Goal: Task Accomplishment & Management: Use online tool/utility

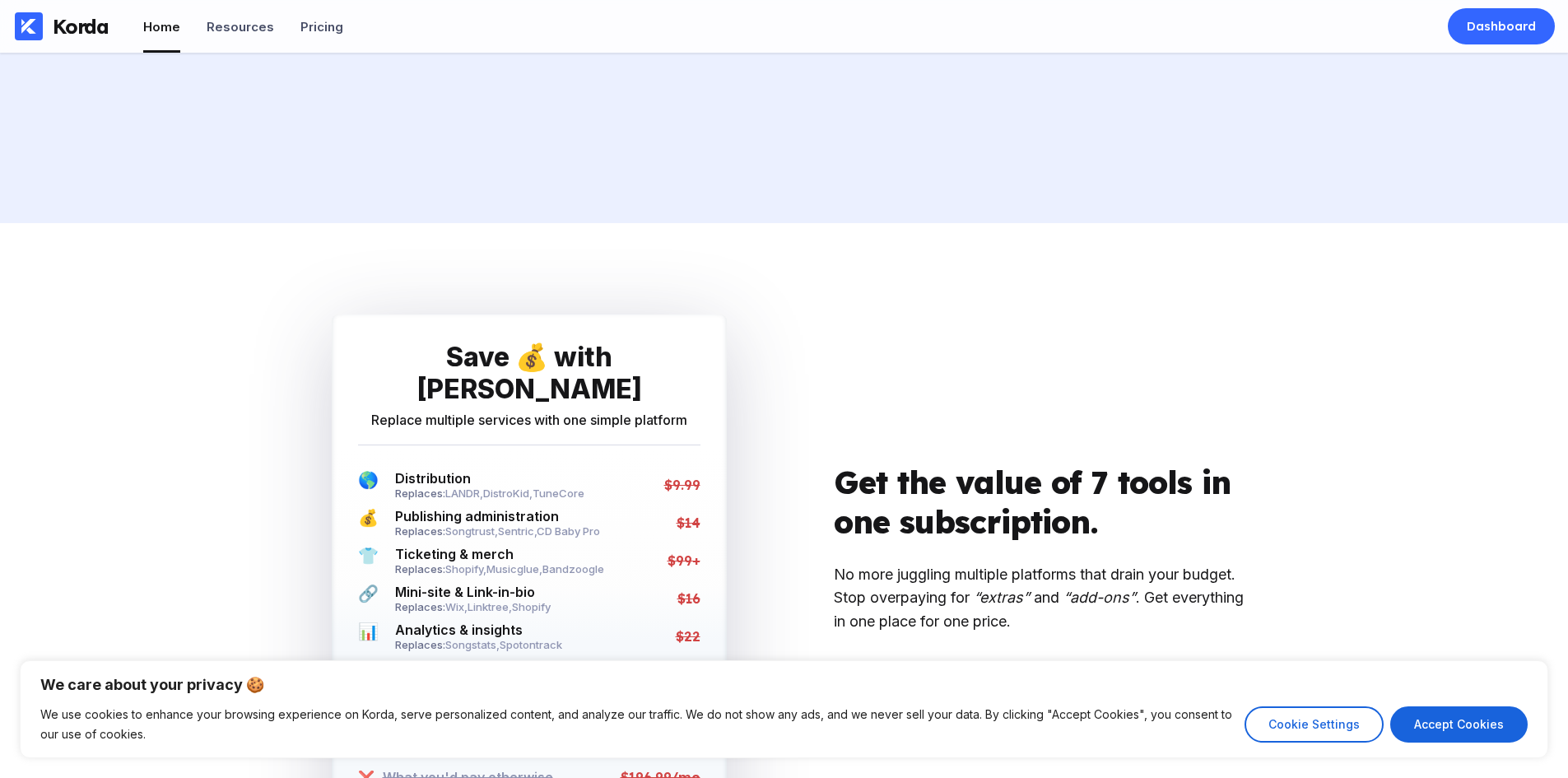
scroll to position [3295, 0]
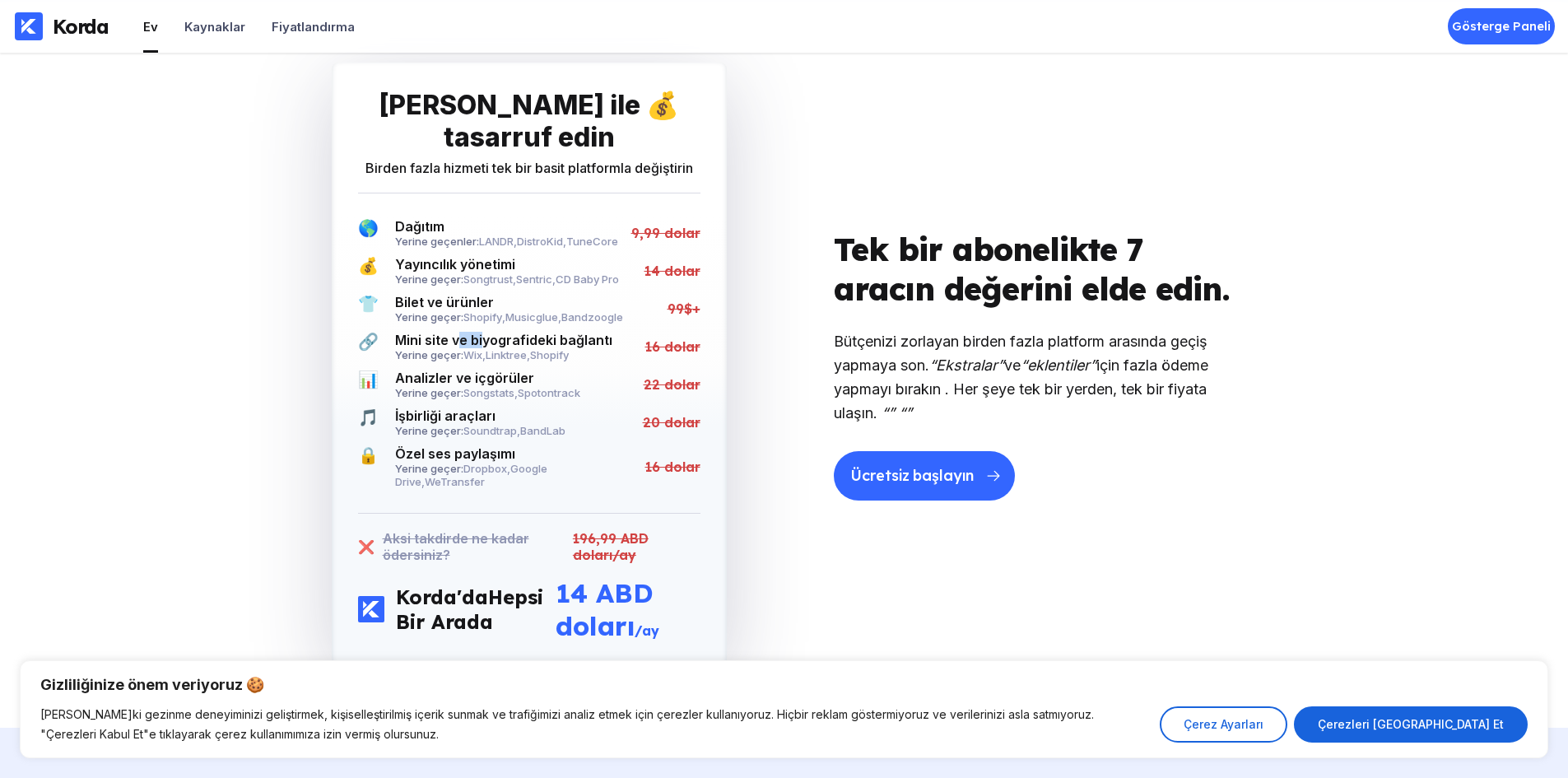
drag, startPoint x: 465, startPoint y: 331, endPoint x: 483, endPoint y: 332, distance: 18.0
click at [483, 332] on div "Korda ile 💰 tasarruf edin Birden fazla hizmeti tek bir basit platformla değişti…" at bounding box center [529, 365] width 395 height 606
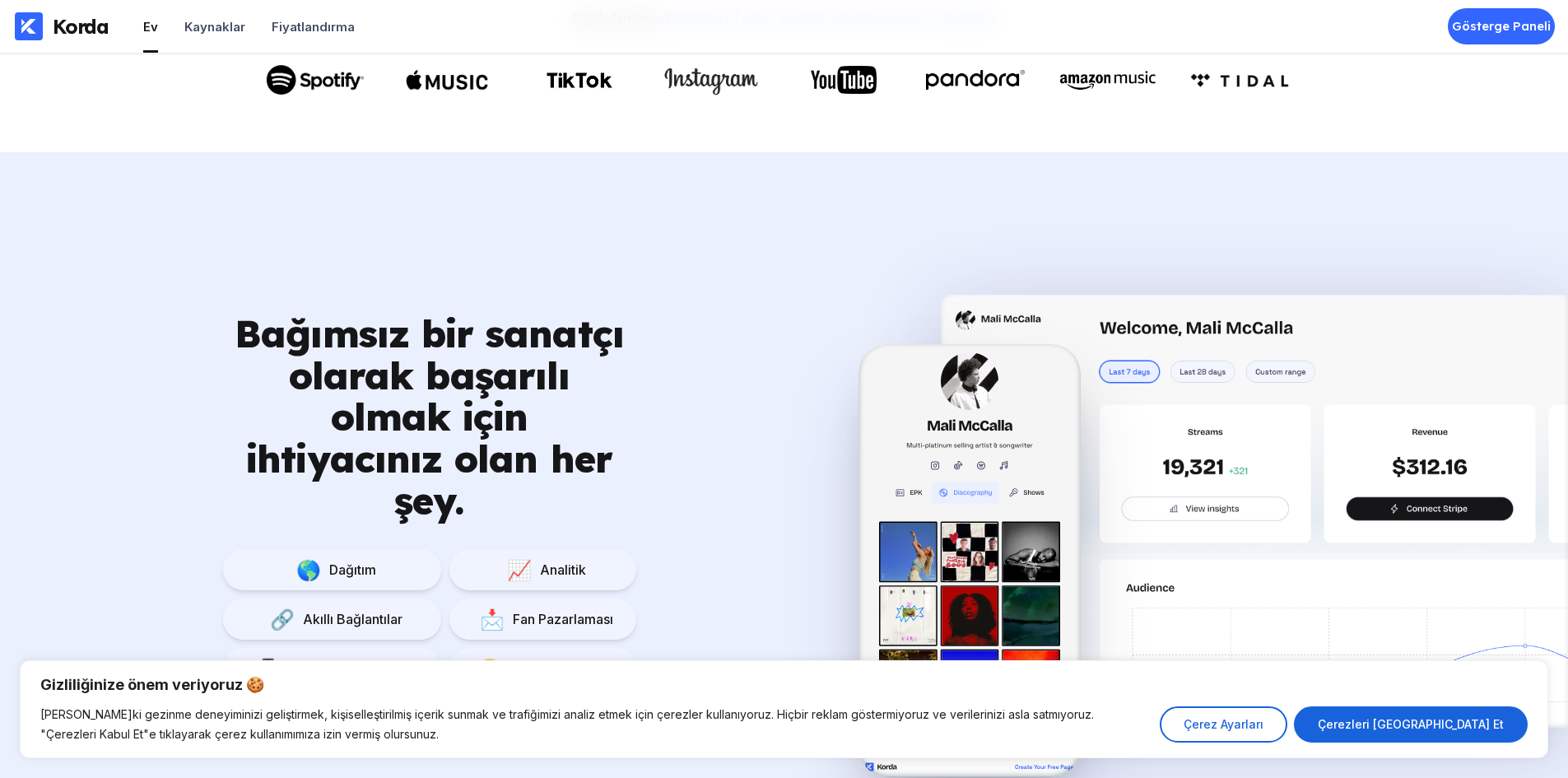
scroll to position [0, 0]
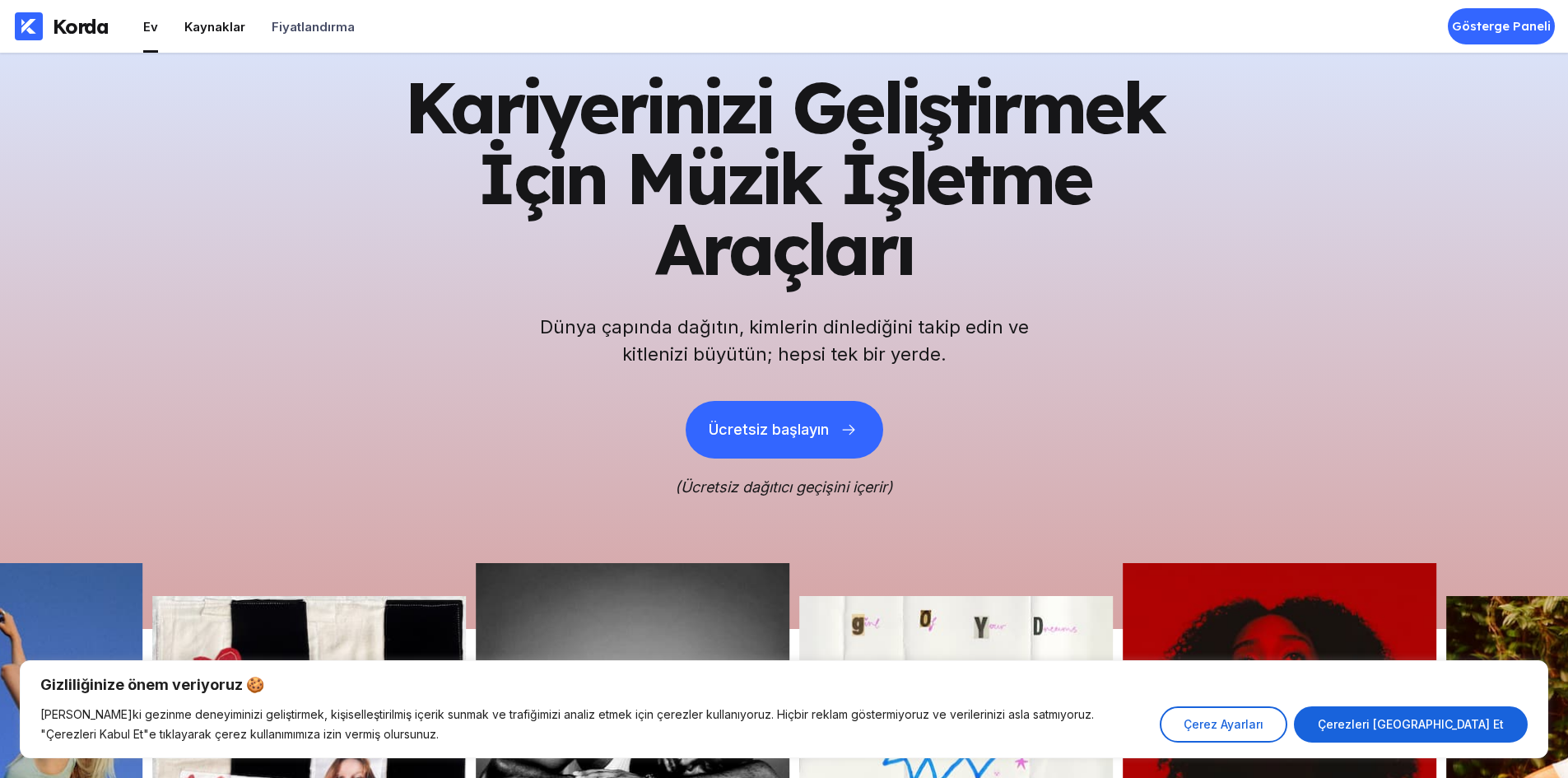
click at [234, 39] on li "Kaynaklar" at bounding box center [214, 26] width 61 height 52
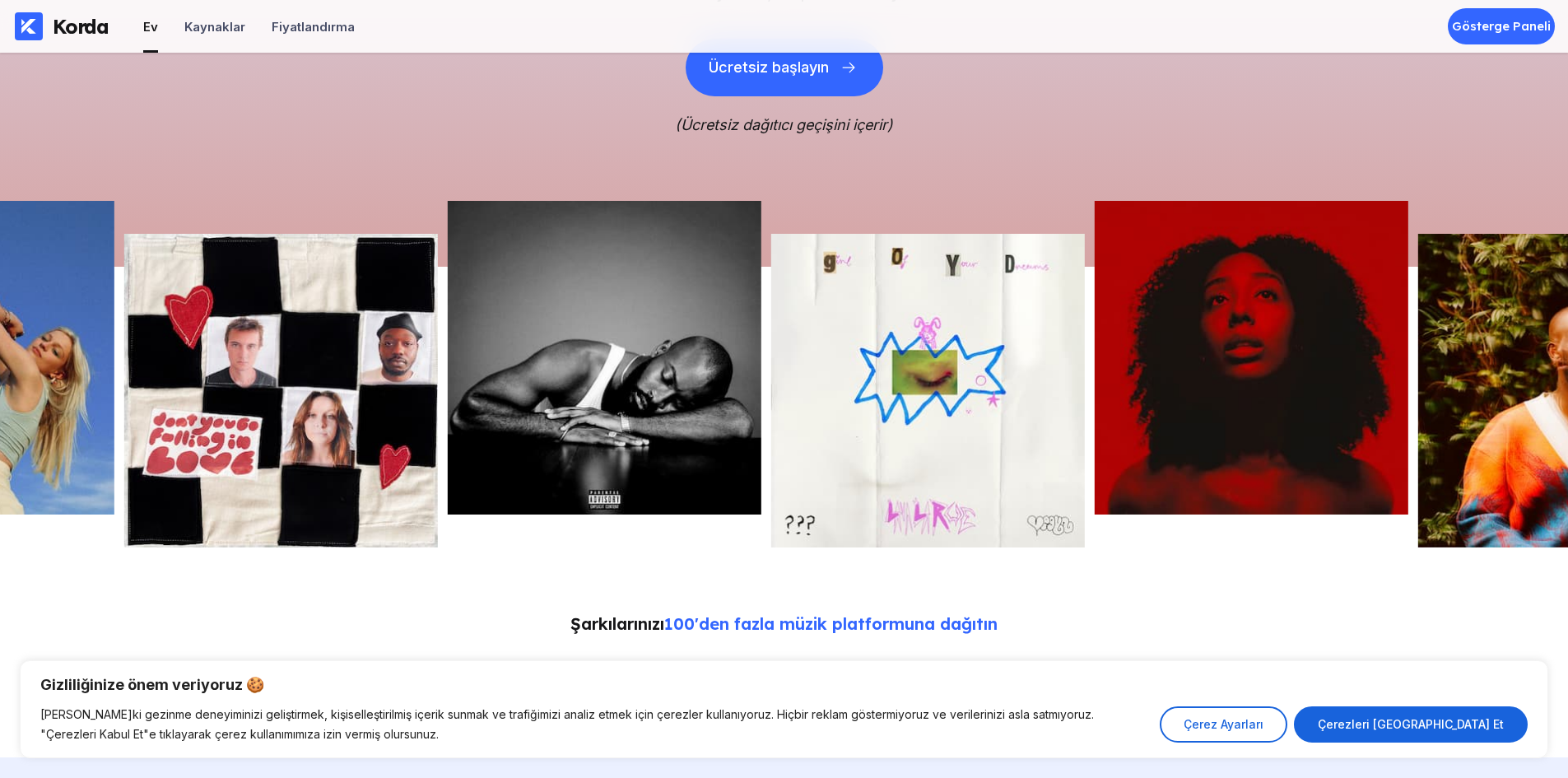
scroll to position [412, 0]
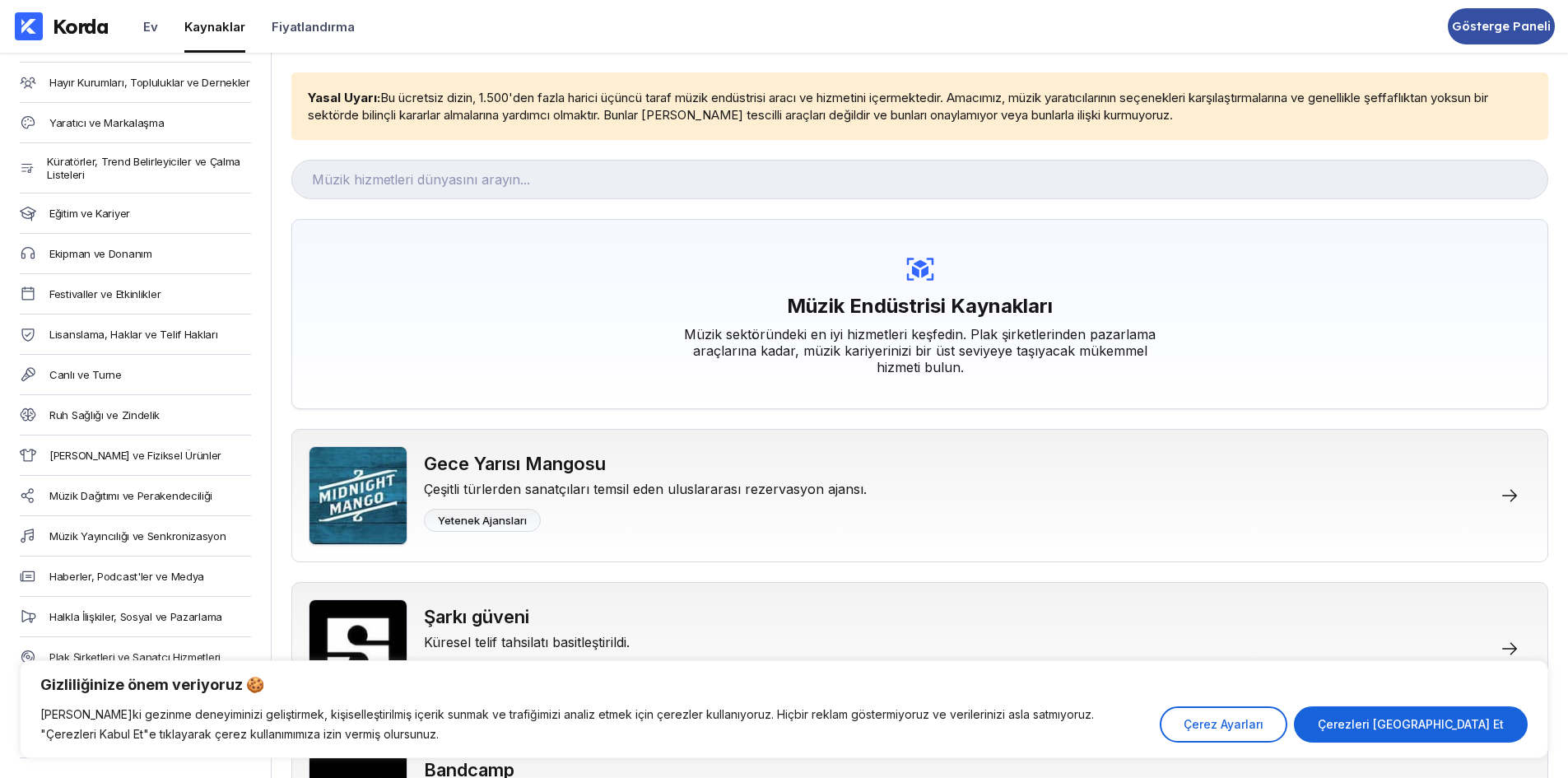
click at [1486, 33] on font "Gösterge Paneli" at bounding box center [1501, 25] width 98 height 15
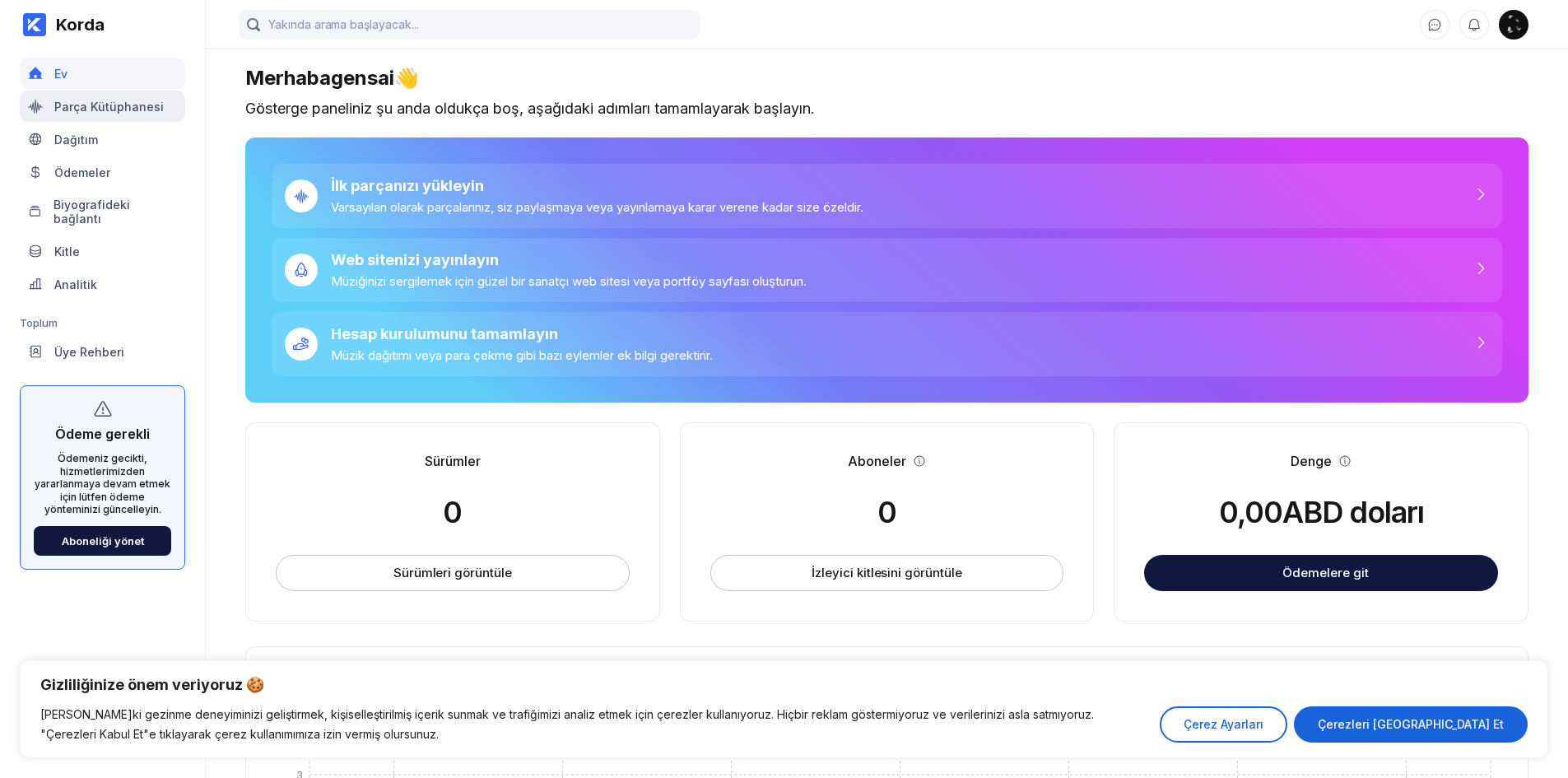
click at [118, 100] on font "Parça Kütüphanesi" at bounding box center [109, 106] width 109 height 14
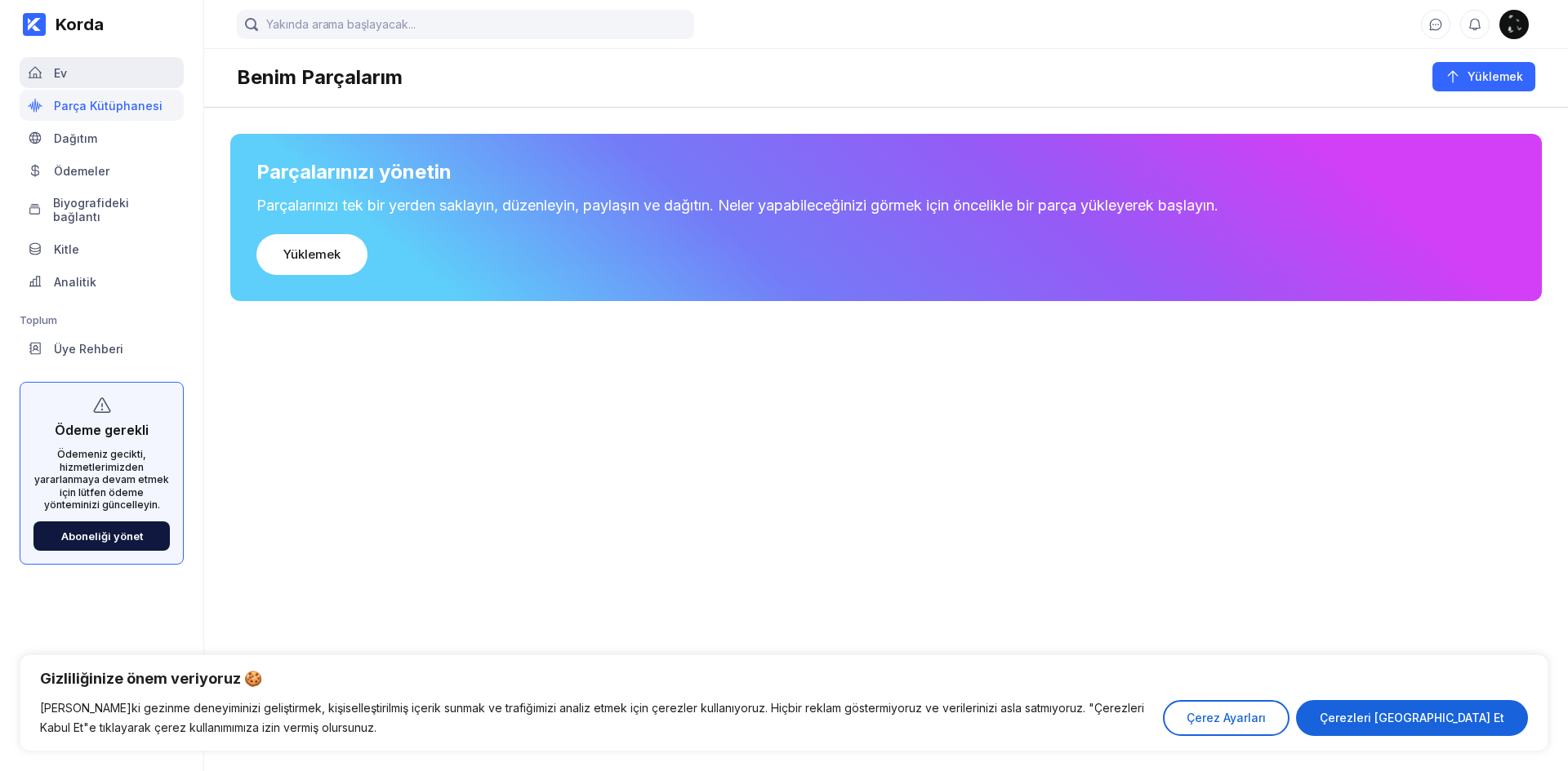
click at [93, 65] on div "Ev" at bounding box center [101, 73] width 164 height 31
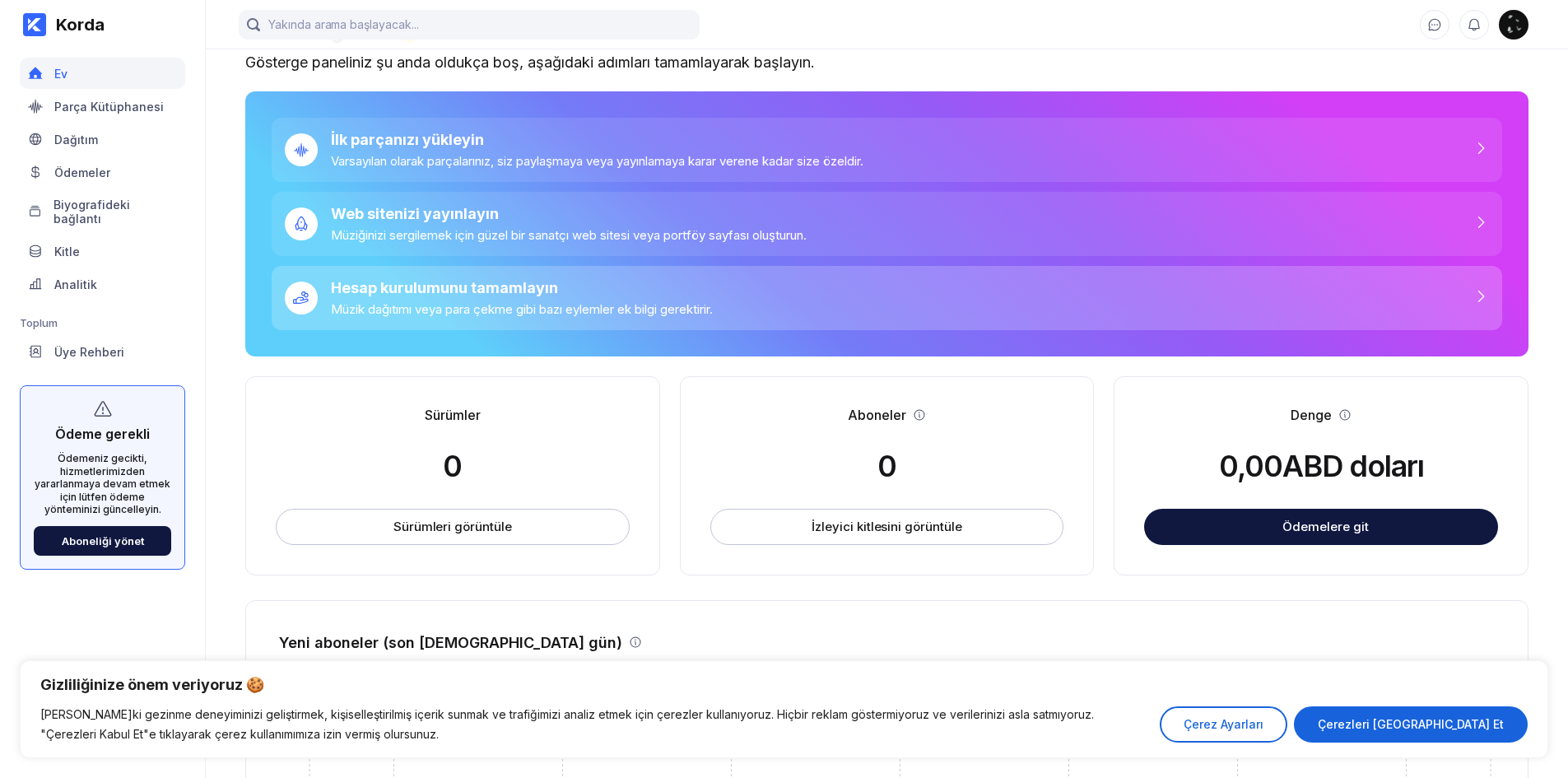
scroll to position [295, 0]
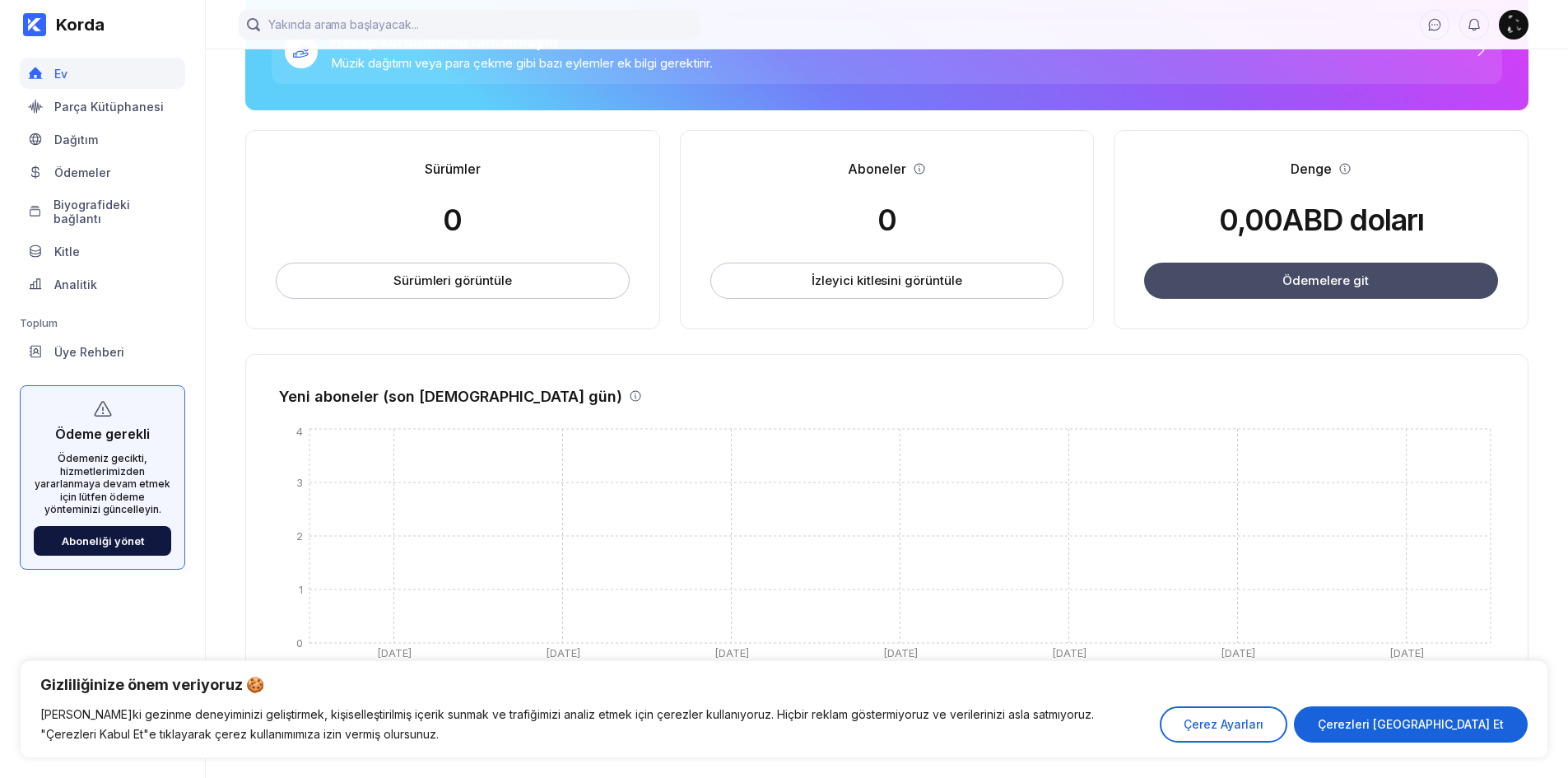
click at [1300, 280] on font "Ödemelere git" at bounding box center [1327, 280] width 87 height 15
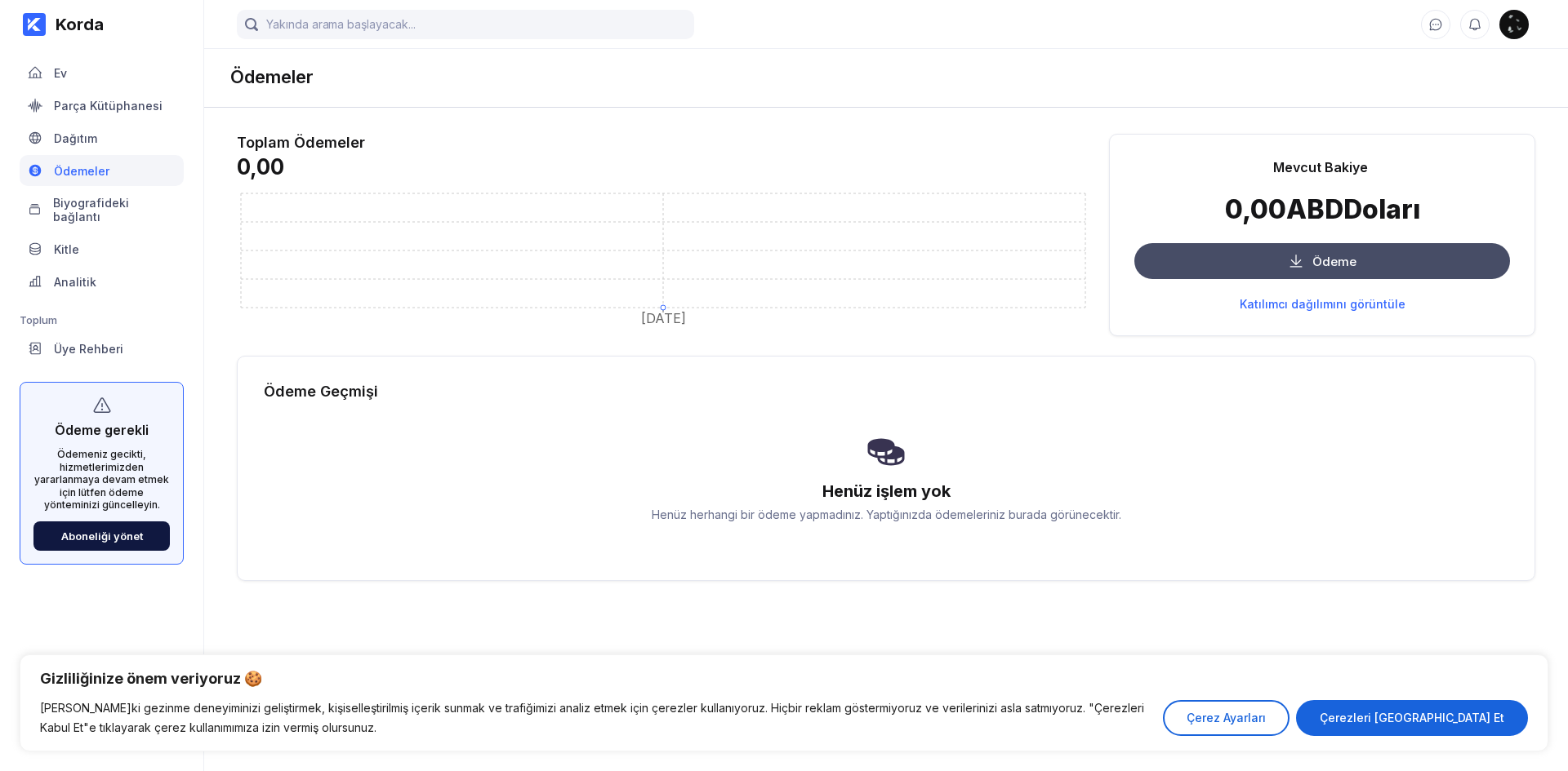
click at [1225, 268] on button "Ödeme" at bounding box center [1322, 261] width 376 height 36
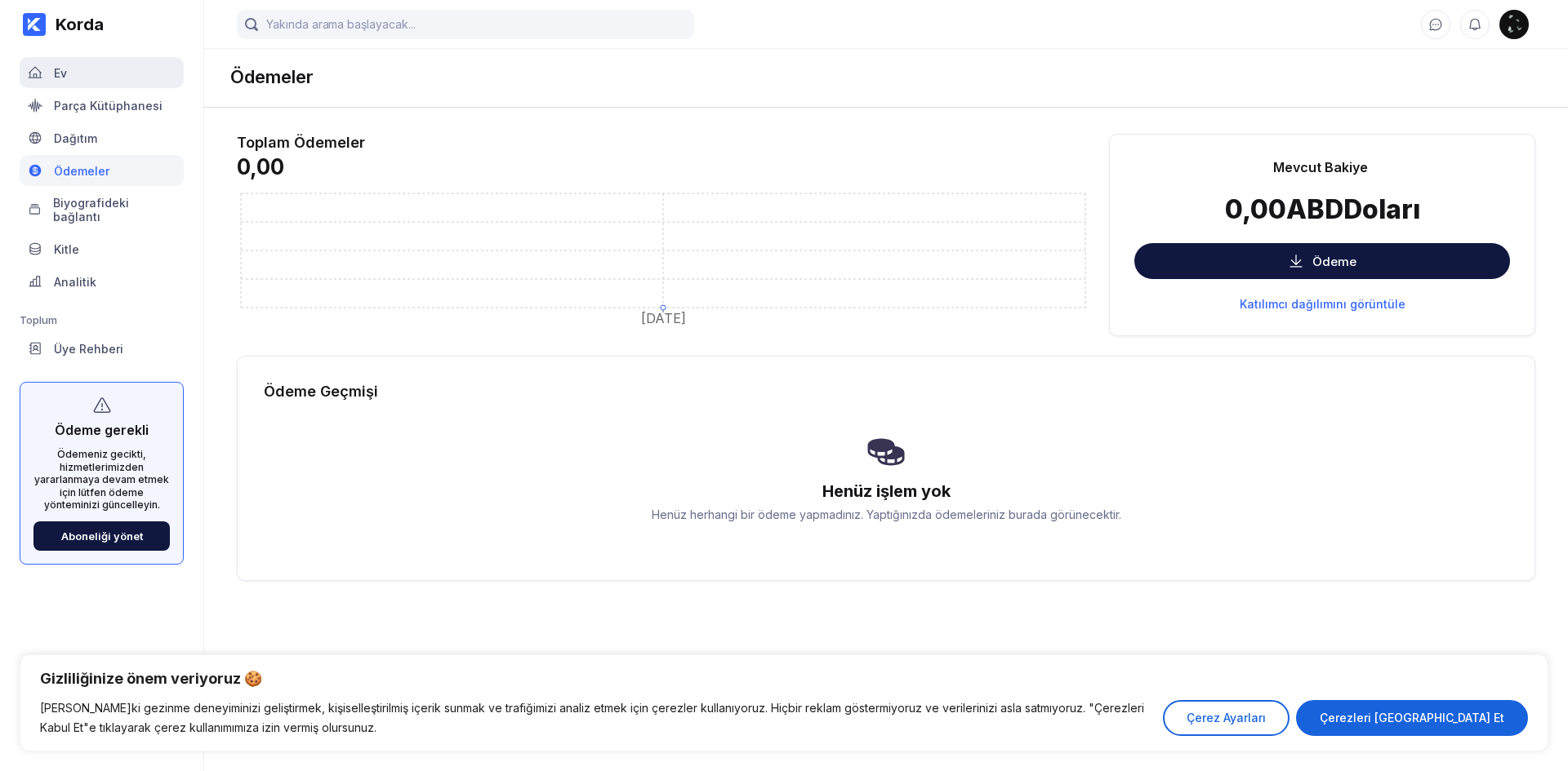
click at [100, 68] on div "Ev" at bounding box center [101, 73] width 164 height 31
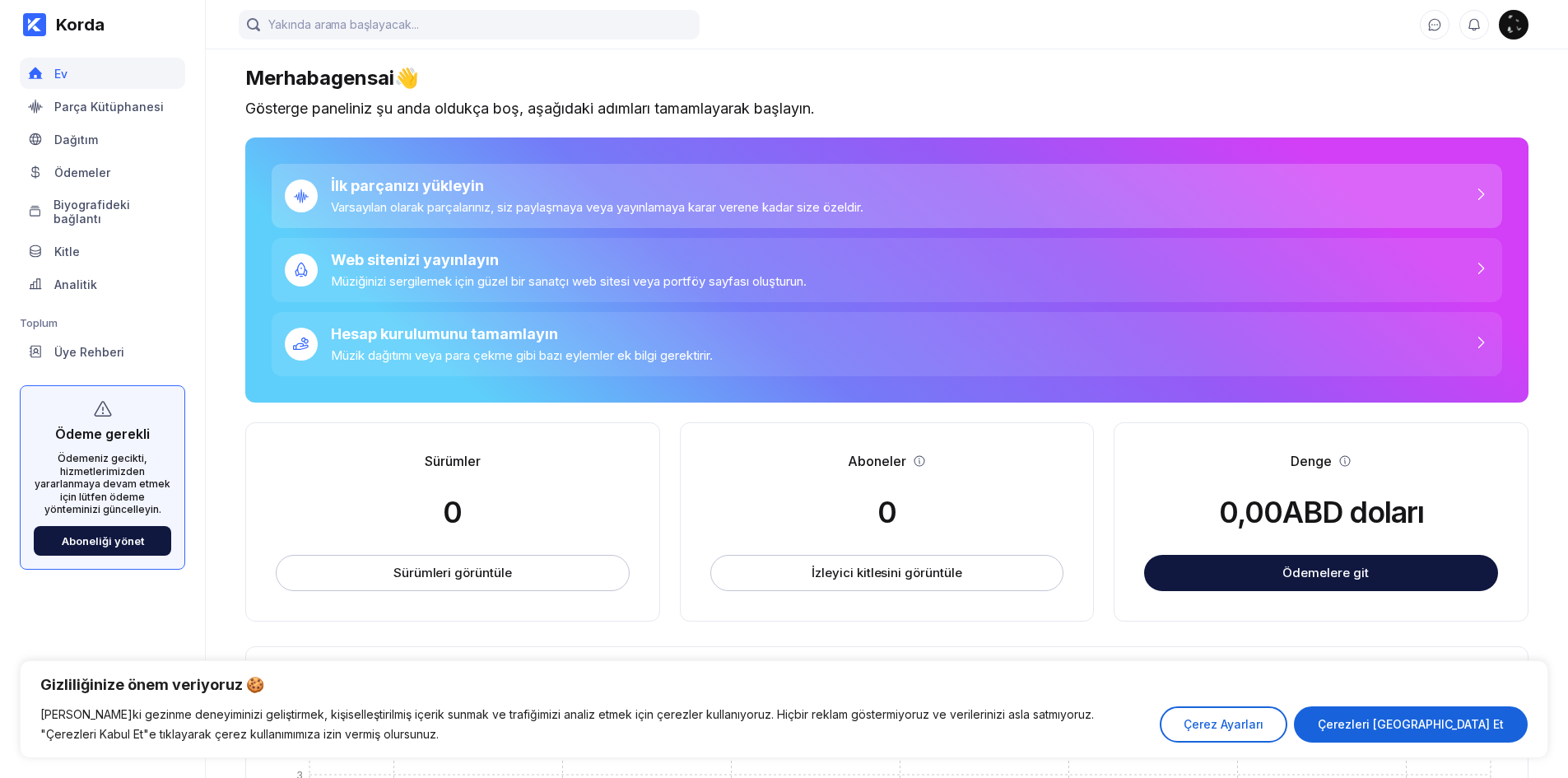
click at [455, 201] on font "Varsayılan olarak parçalarınız, siz paylaşmaya veya yayınlamaya karar verene ka…" at bounding box center [597, 206] width 533 height 15
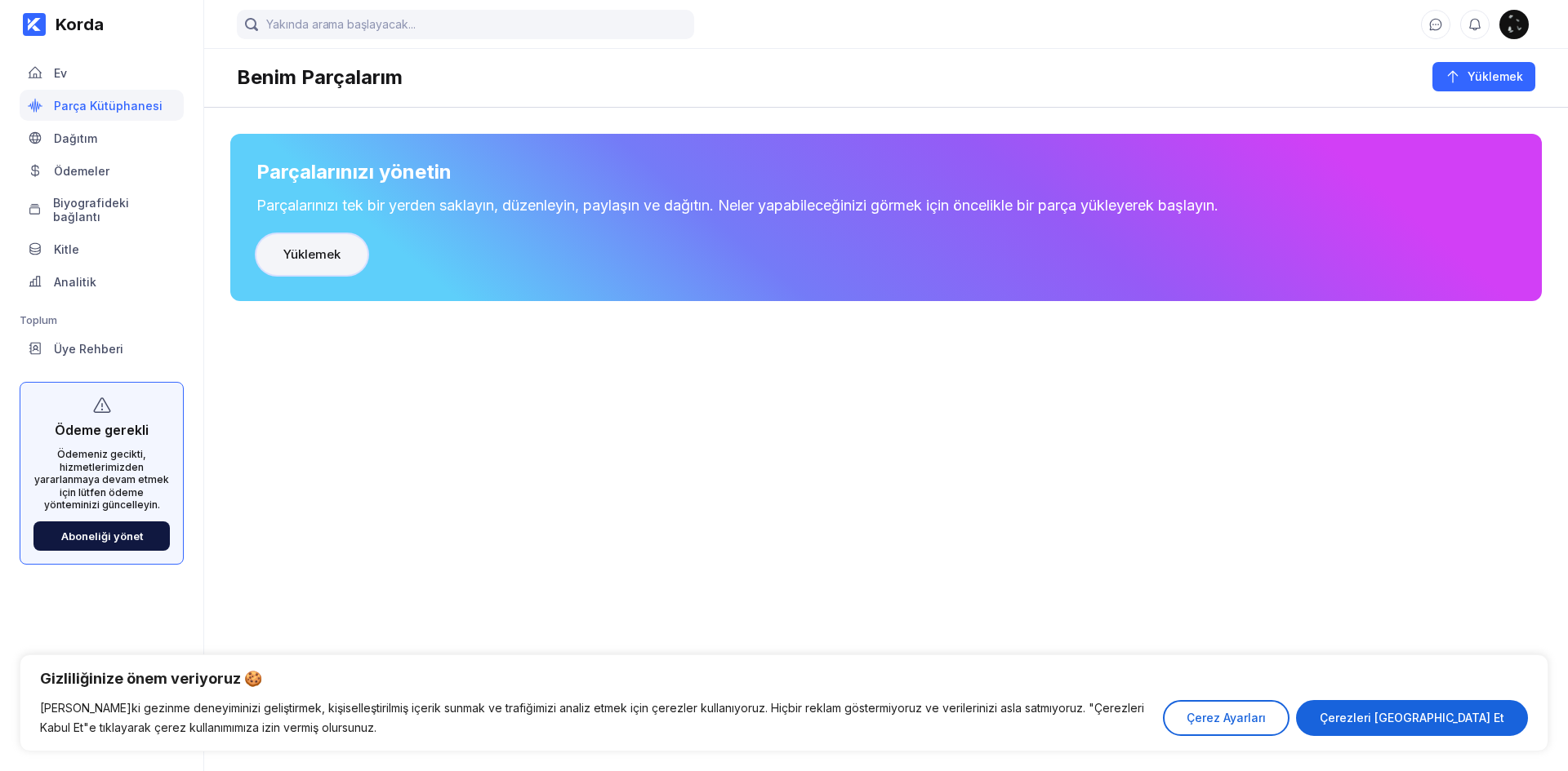
click at [291, 245] on button "Yüklemek" at bounding box center [312, 255] width 111 height 41
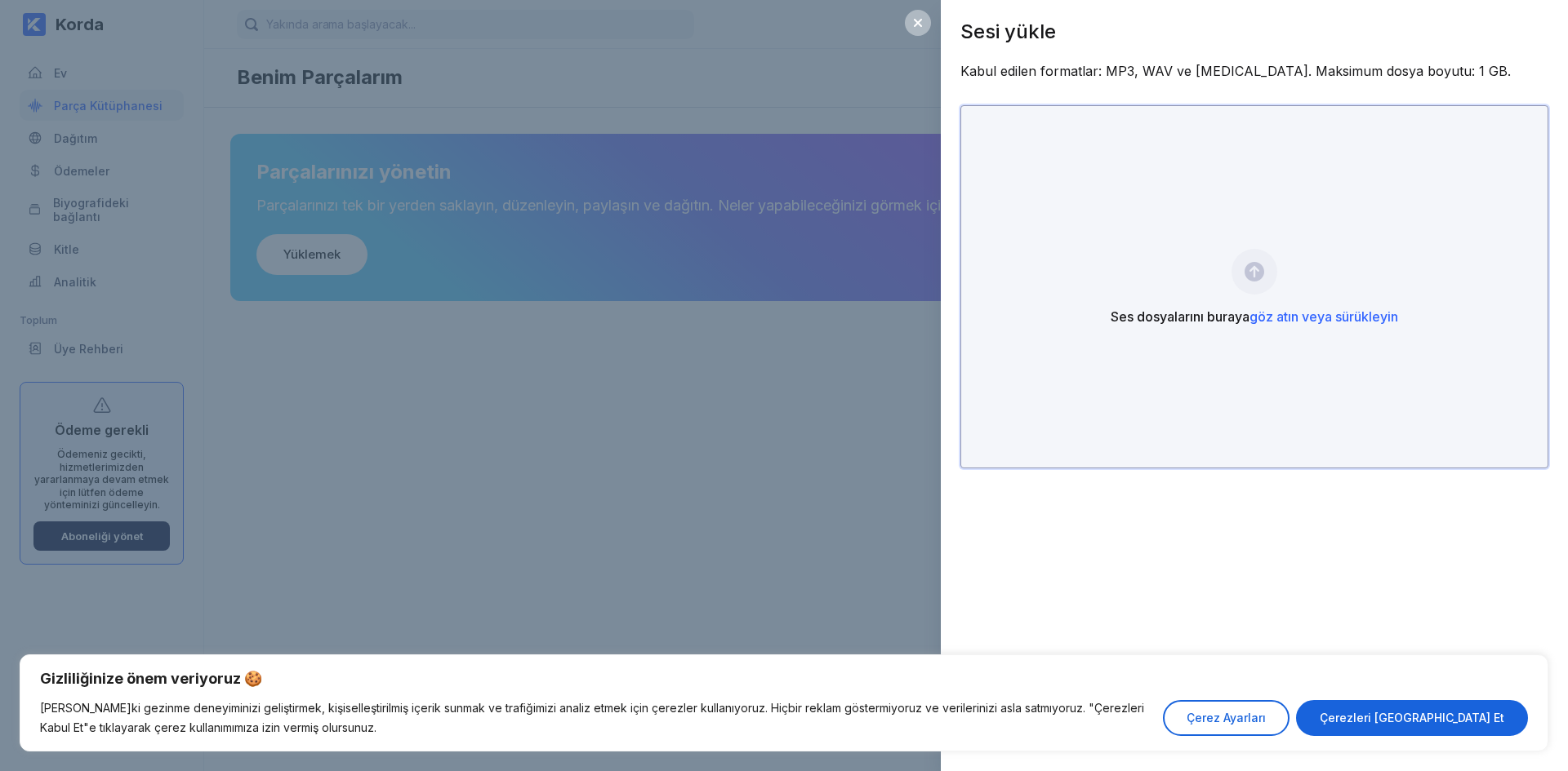
click at [1205, 255] on div "Ses dosyalarını buraya göz atın veya sürükleyin" at bounding box center [1255, 286] width 588 height 363
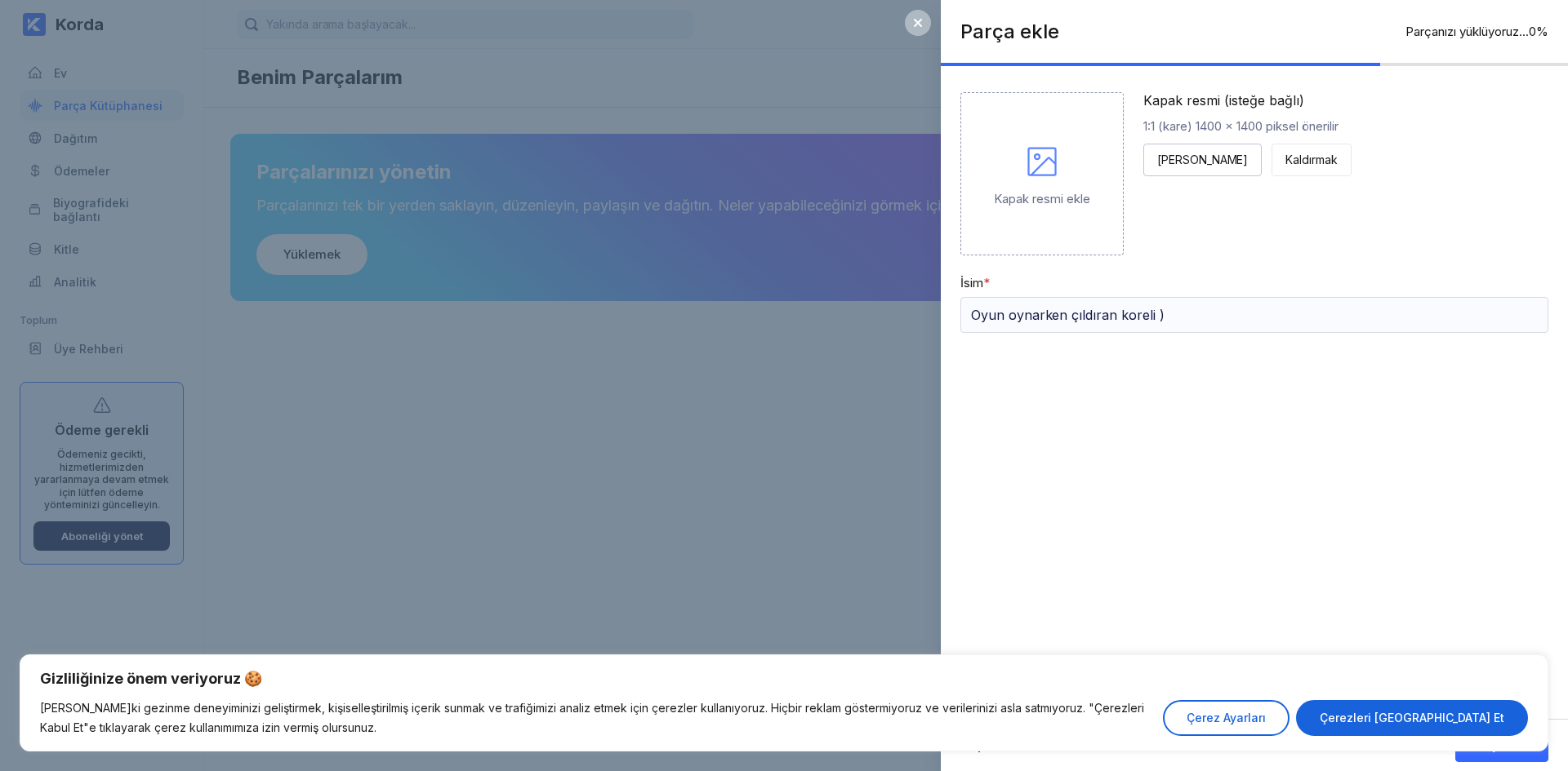
drag, startPoint x: 922, startPoint y: 22, endPoint x: 866, endPoint y: 93, distance: 90.4
click at [923, 22] on icon at bounding box center [918, 22] width 13 height 13
